Goal: Transaction & Acquisition: Purchase product/service

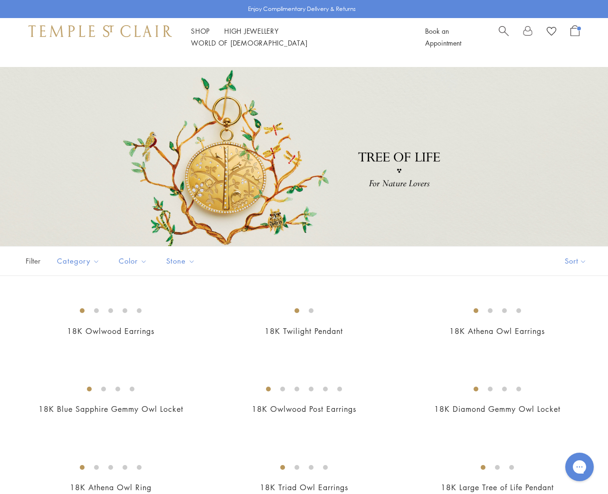
scroll to position [58, 0]
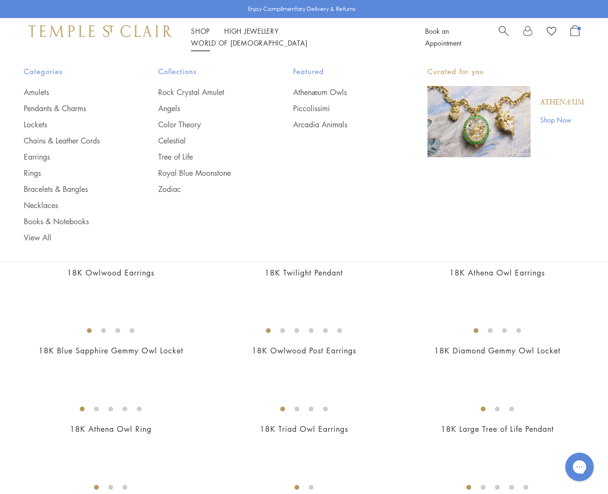
click at [199, 36] on link "Shop Shop" at bounding box center [200, 31] width 19 height 10
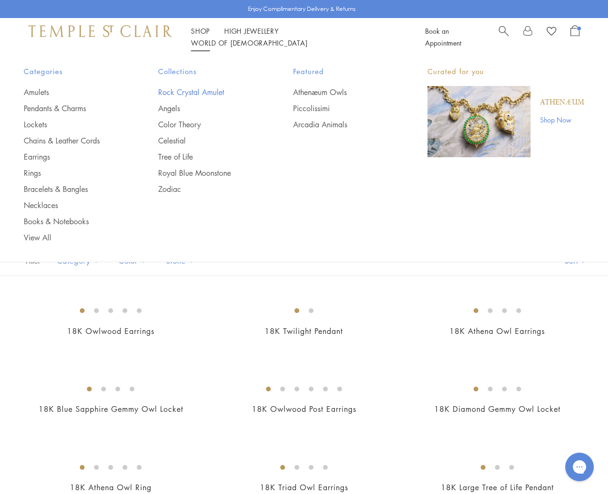
click at [188, 94] on link "Rock Crystal Amulet" at bounding box center [206, 92] width 96 height 10
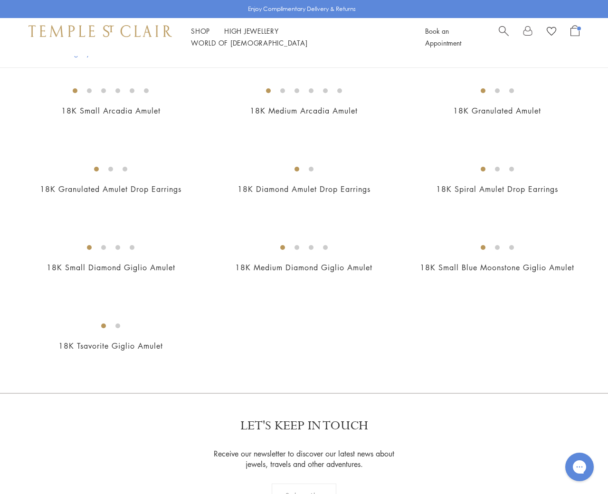
scroll to position [1811, 0]
click at [0, 0] on img at bounding box center [0, 0] width 0 height 0
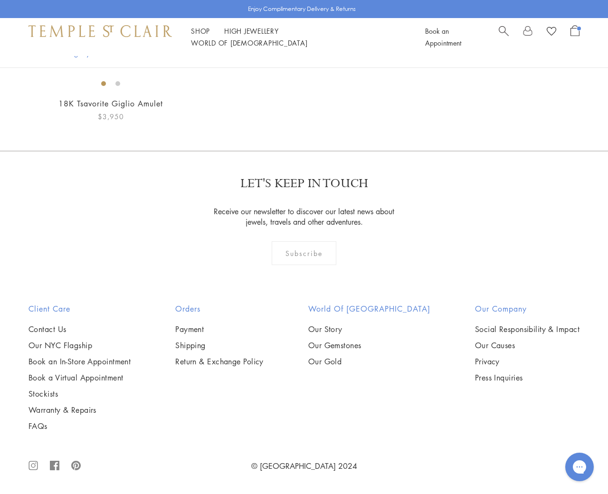
scroll to position [3350, 0]
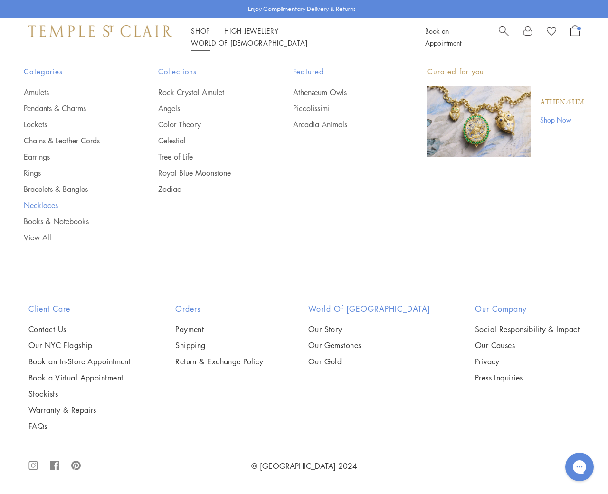
click at [52, 207] on link "Necklaces" at bounding box center [72, 205] width 96 height 10
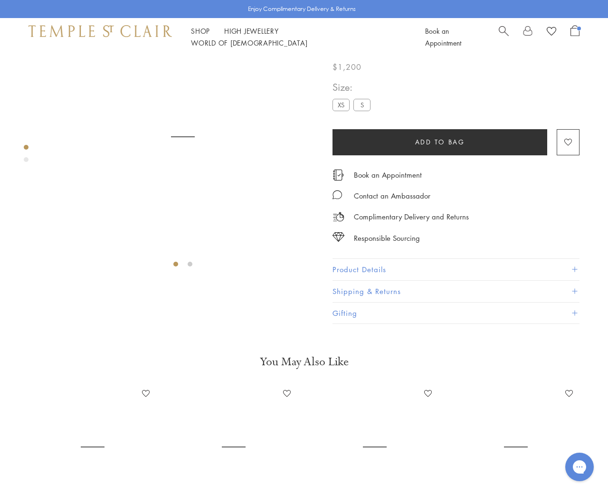
scroll to position [56, 0]
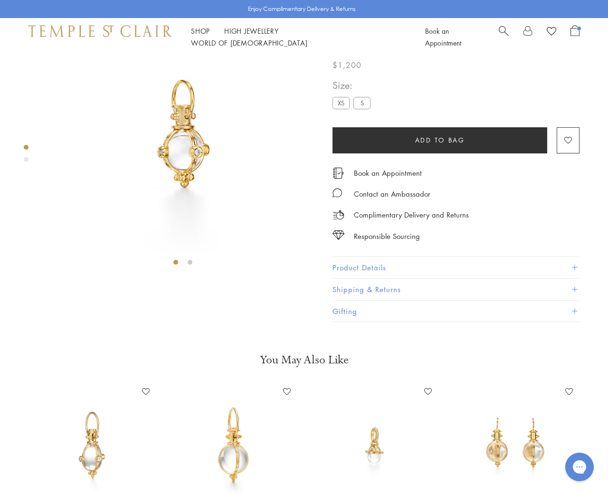
click at [363, 109] on label "S" at bounding box center [362, 103] width 17 height 12
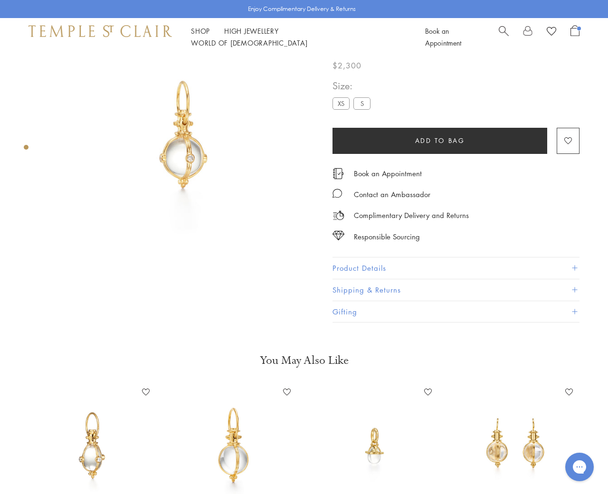
scroll to position [56, 1]
click at [339, 104] on label "XS" at bounding box center [340, 103] width 17 height 12
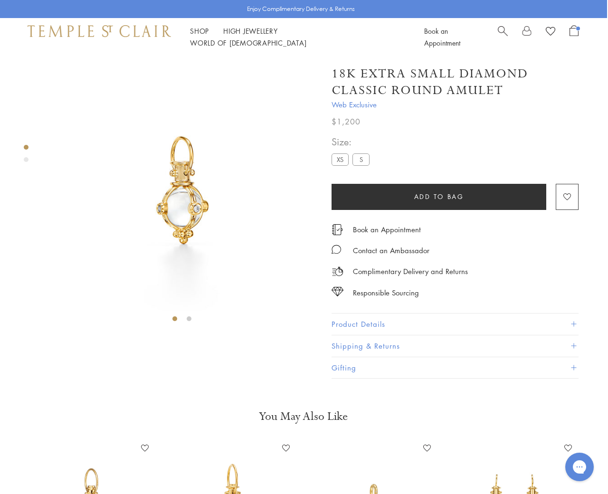
scroll to position [0, 1]
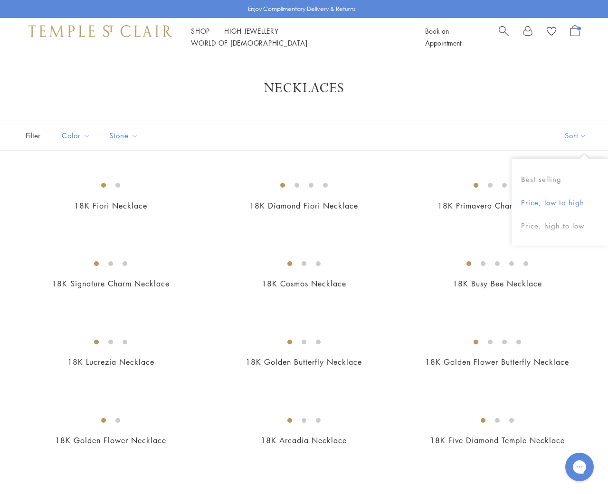
click at [558, 198] on button "Price, low to high" at bounding box center [560, 202] width 96 height 23
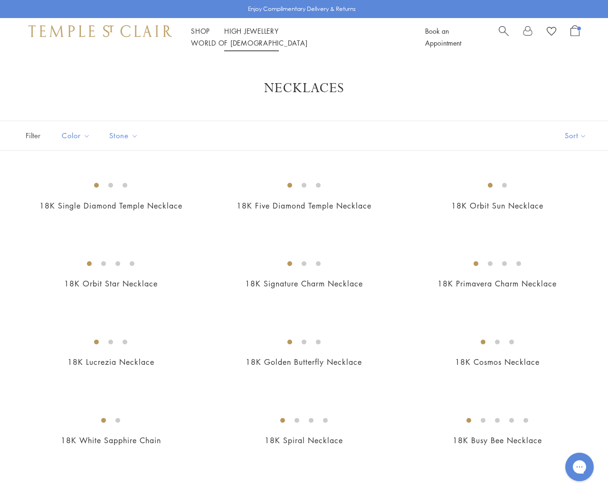
click at [257, 36] on link "High Jewellery High Jewellery" at bounding box center [251, 31] width 55 height 10
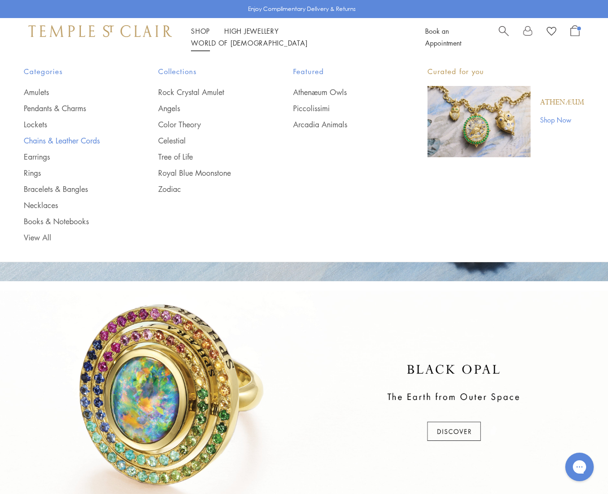
click at [86, 140] on link "Chains & Leather Cords" at bounding box center [72, 140] width 96 height 10
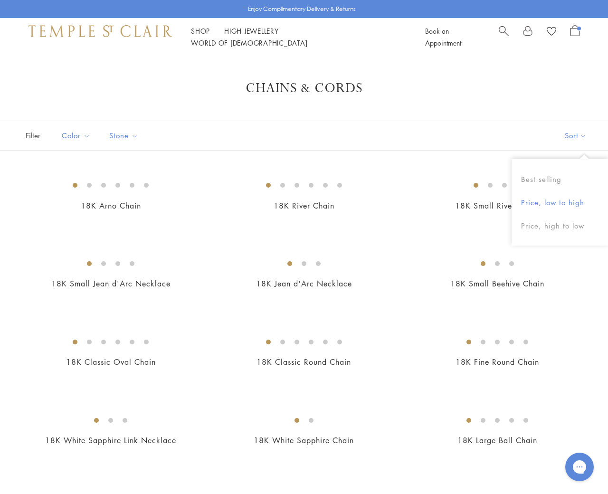
click at [570, 204] on button "Price, low to high" at bounding box center [560, 202] width 96 height 23
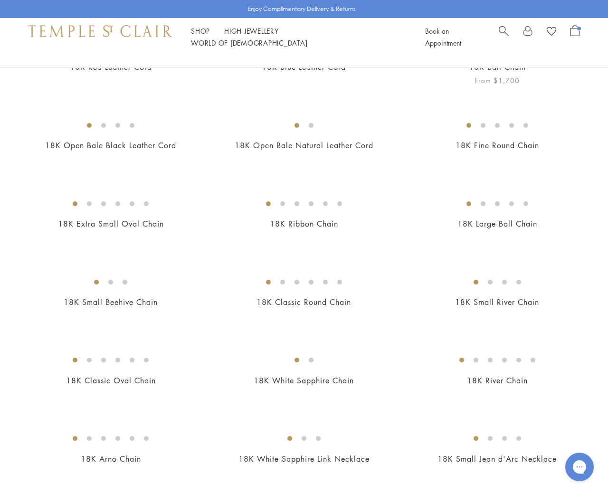
scroll to position [258, 0]
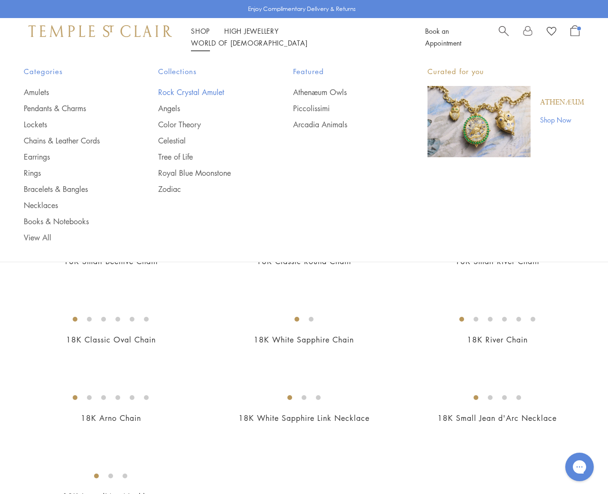
click at [201, 88] on link "Rock Crystal Amulet" at bounding box center [206, 92] width 96 height 10
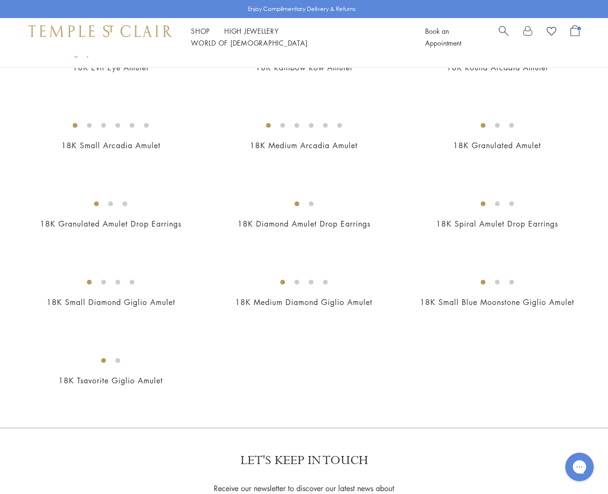
scroll to position [1778, 0]
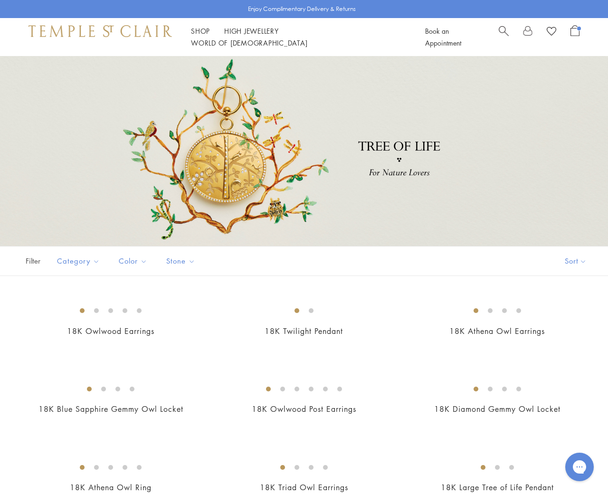
scroll to position [58, 0]
